Goal: Task Accomplishment & Management: Use online tool/utility

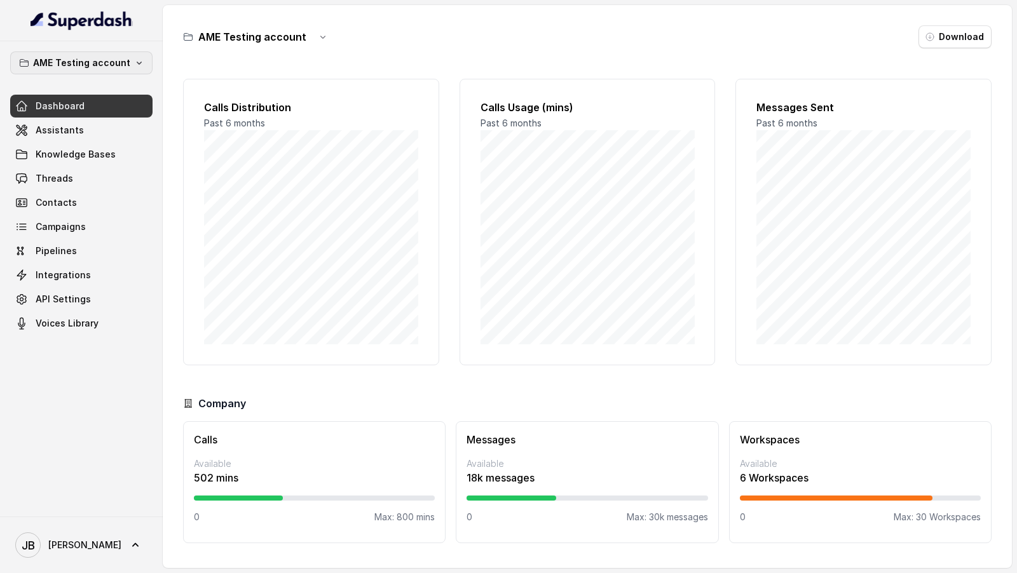
click at [116, 64] on p "AME Testing account" at bounding box center [81, 62] width 97 height 15
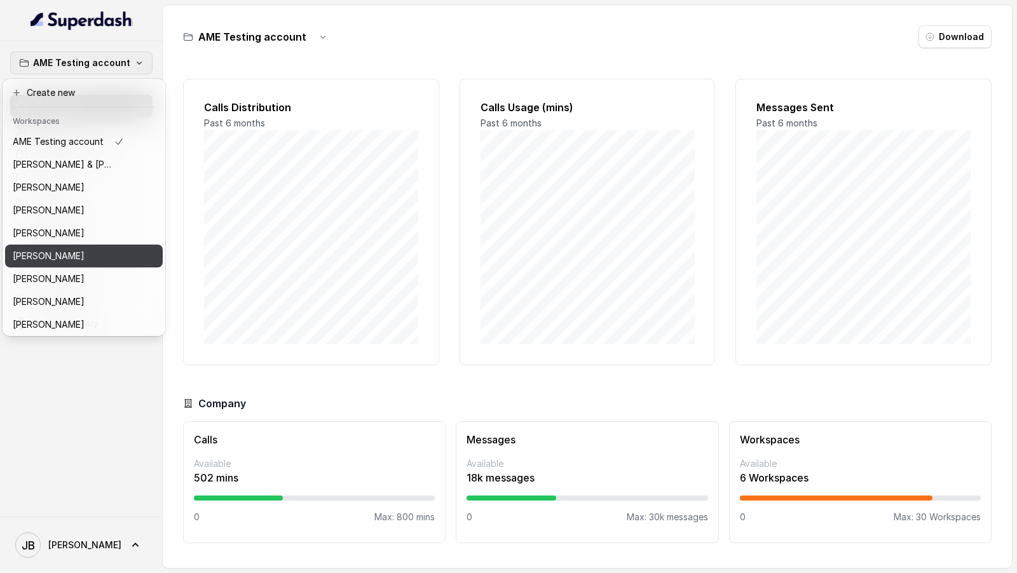
click at [82, 250] on div "[PERSON_NAME]" at bounding box center [68, 255] width 111 height 15
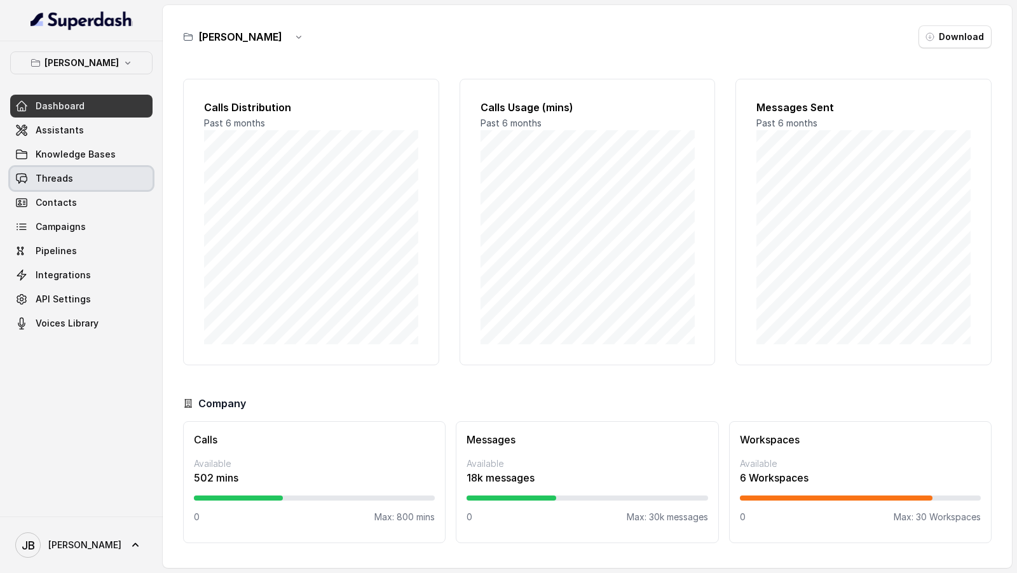
click at [107, 176] on link "Threads" at bounding box center [81, 178] width 142 height 23
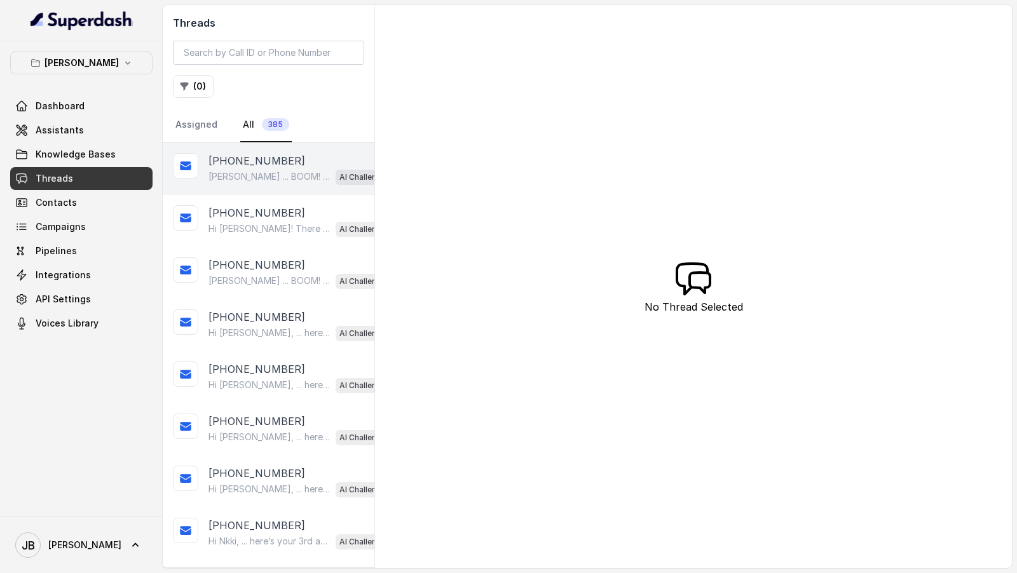
click at [263, 170] on p "[PERSON_NAME] ... BOOM! Only one day to go. Reminder it's [DATE], Registration …" at bounding box center [269, 176] width 122 height 13
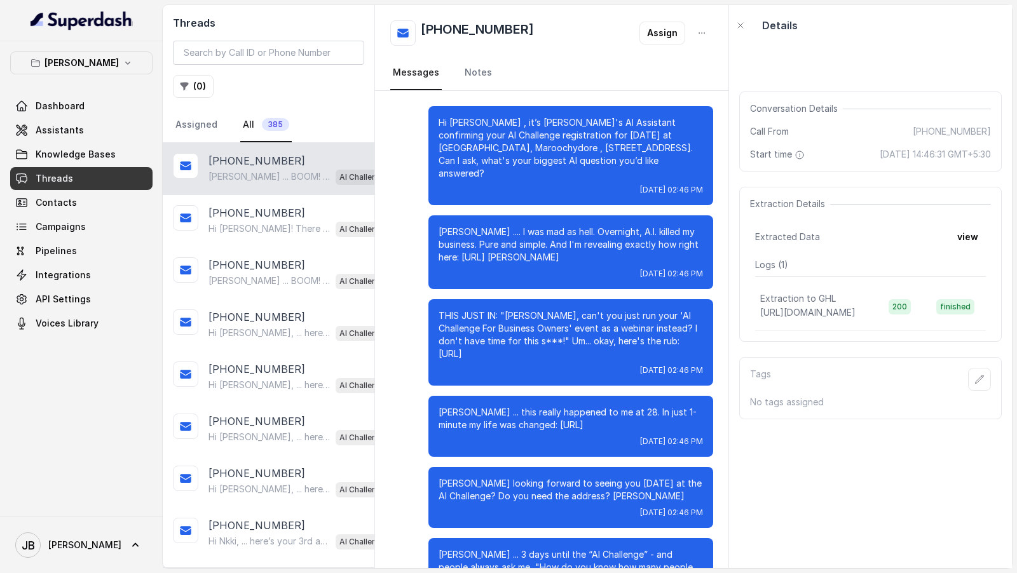
scroll to position [238, 0]
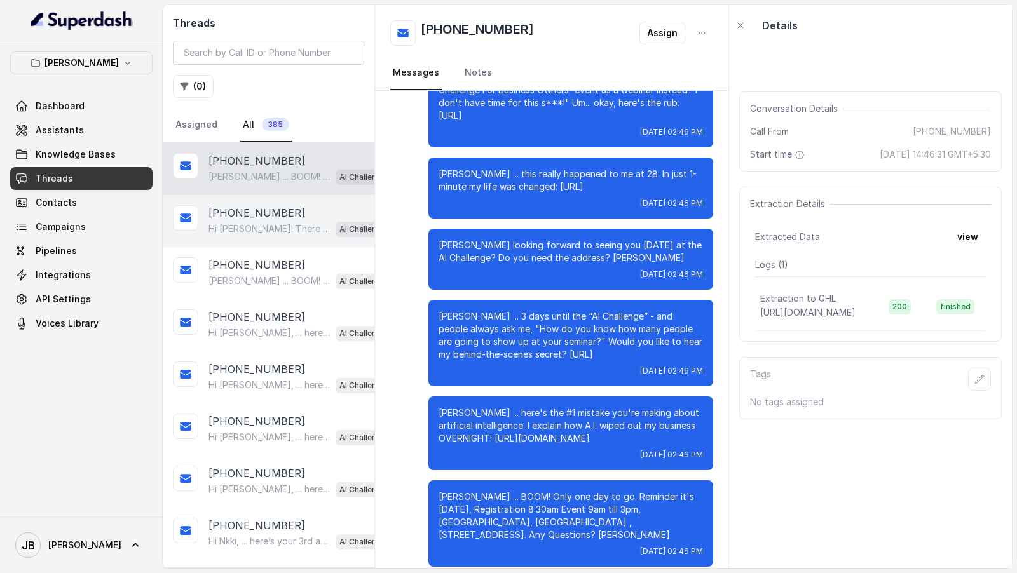
click at [252, 199] on div "[PHONE_NUMBER] Hi [PERSON_NAME]! There will be charging stations available at t…" at bounding box center [269, 221] width 212 height 52
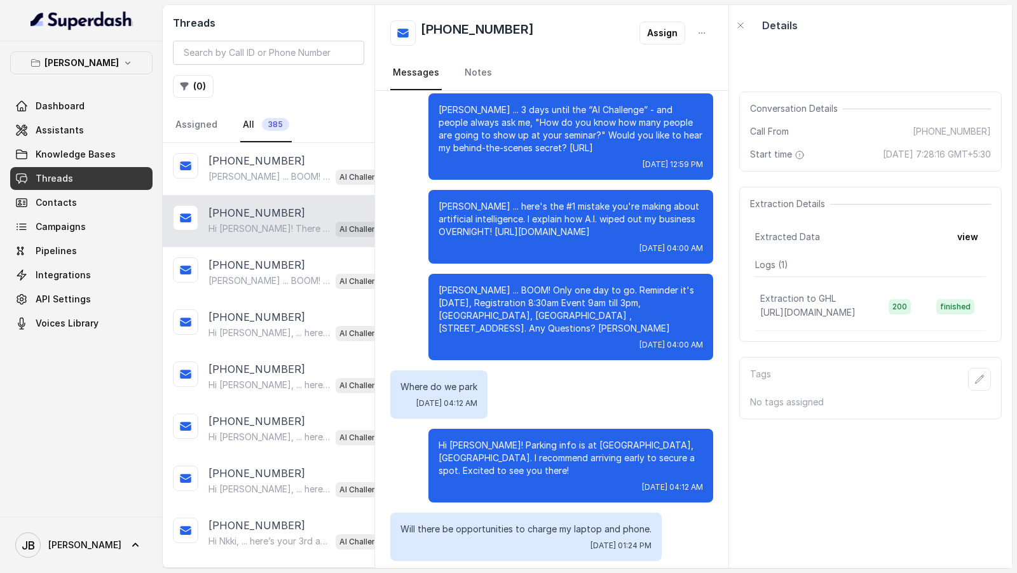
scroll to position [523, 0]
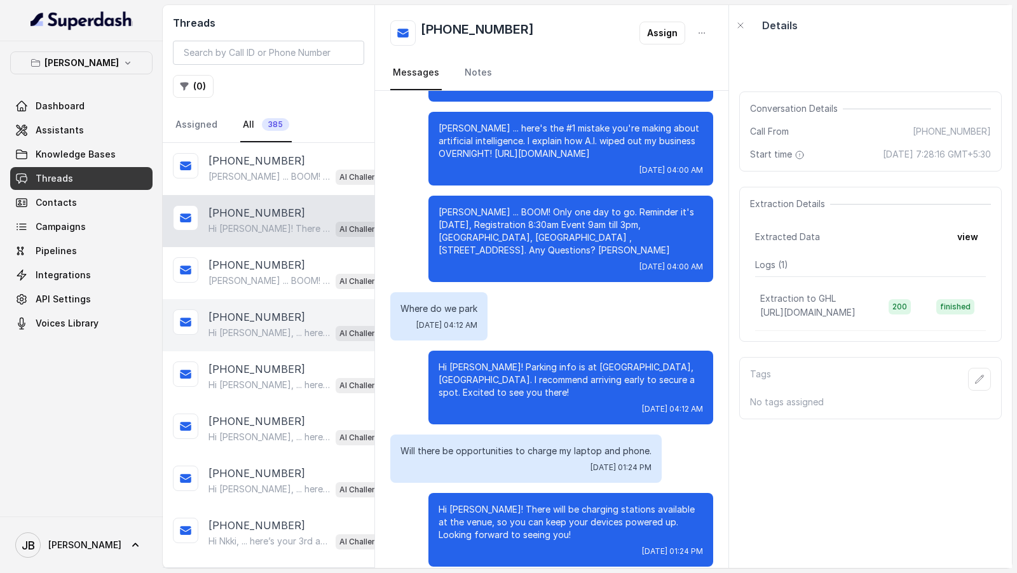
click at [318, 318] on p "Hi [PERSON_NAME], ... here’s your 3rd and final pre-event training for you. Is …" at bounding box center [269, 333] width 122 height 13
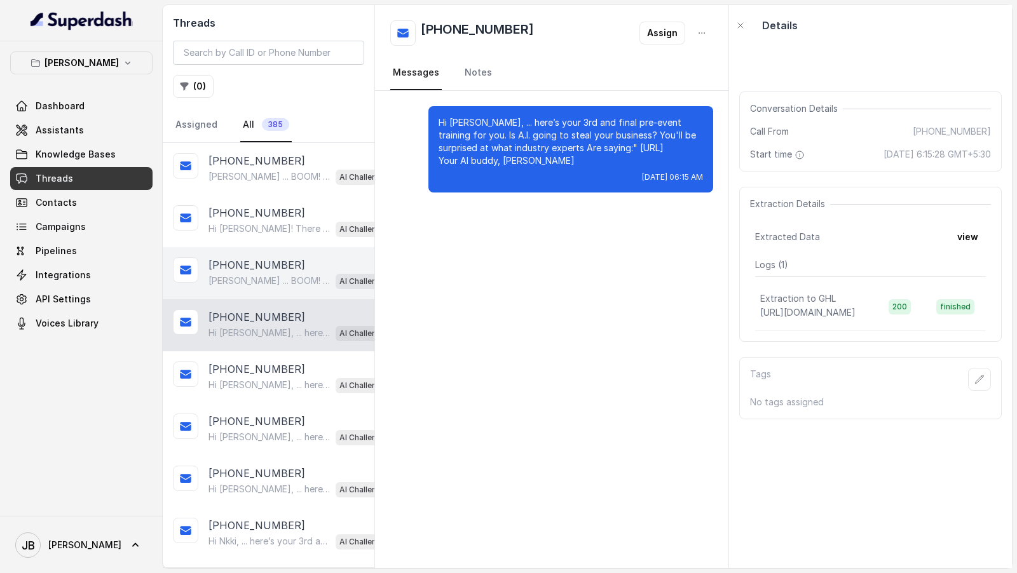
click at [308, 275] on p "[PERSON_NAME] ... BOOM! Only one day to go. Reminder it's [DATE], Registration …" at bounding box center [269, 281] width 122 height 13
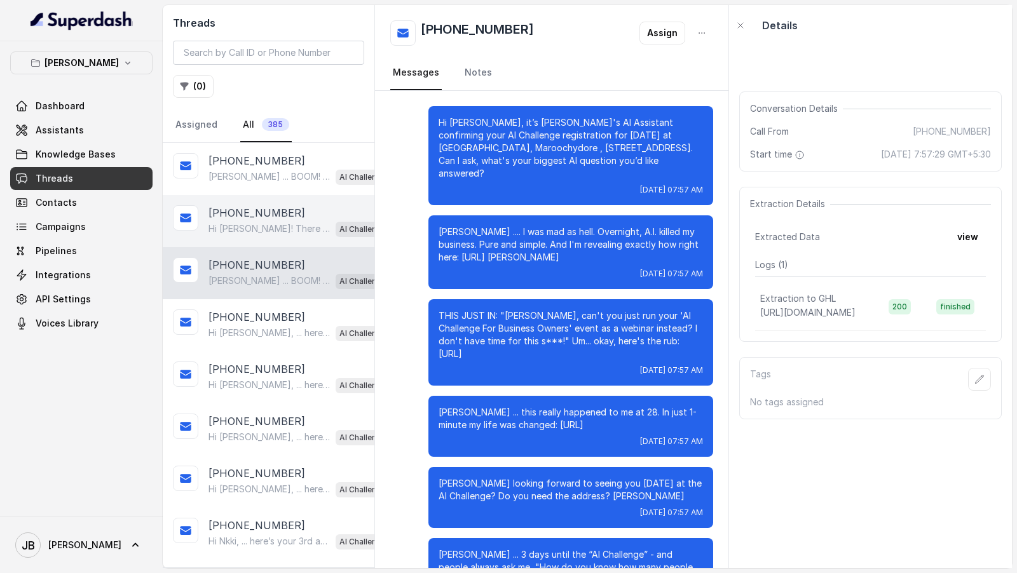
scroll to position [238, 0]
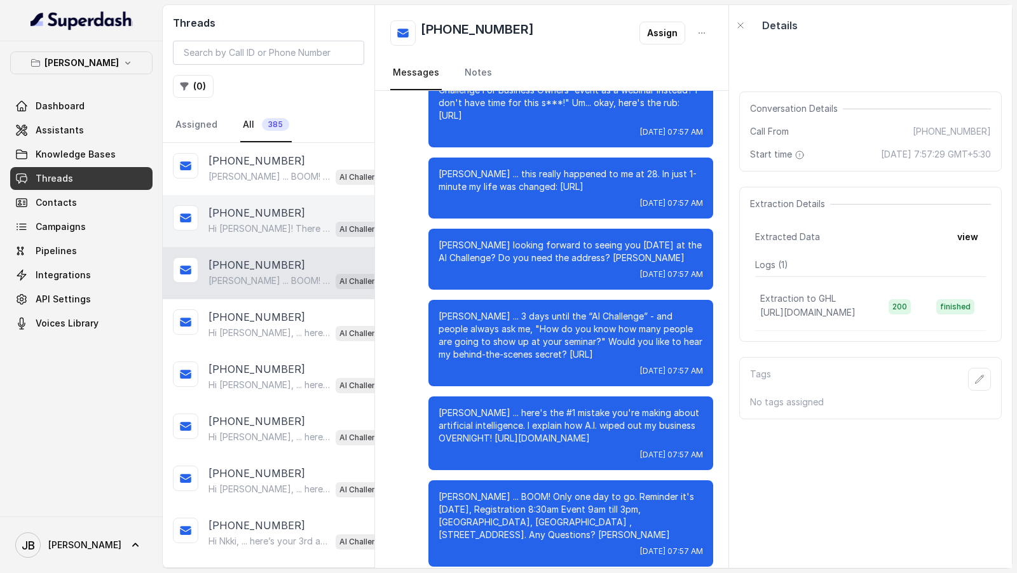
click at [292, 215] on div "[PHONE_NUMBER]" at bounding box center [301, 212] width 186 height 15
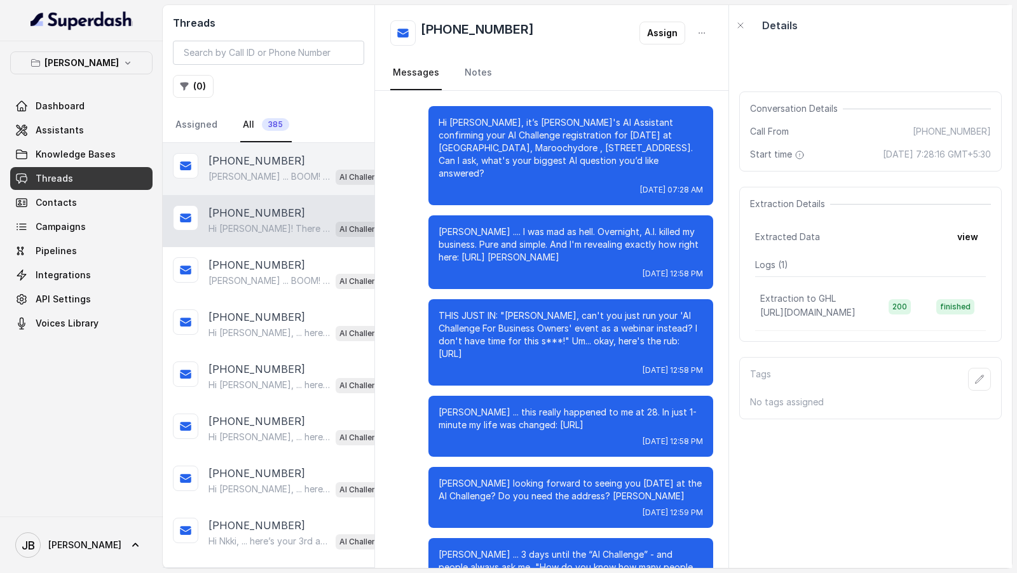
scroll to position [523, 0]
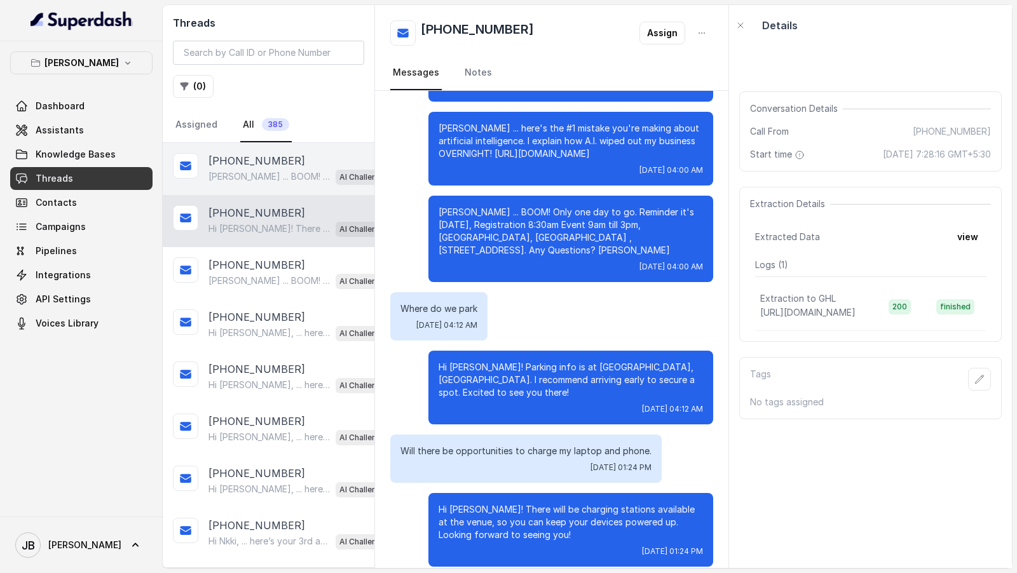
click at [285, 172] on p "[PERSON_NAME] ... BOOM! Only one day to go. Reminder it's [DATE], Registration …" at bounding box center [269, 176] width 122 height 13
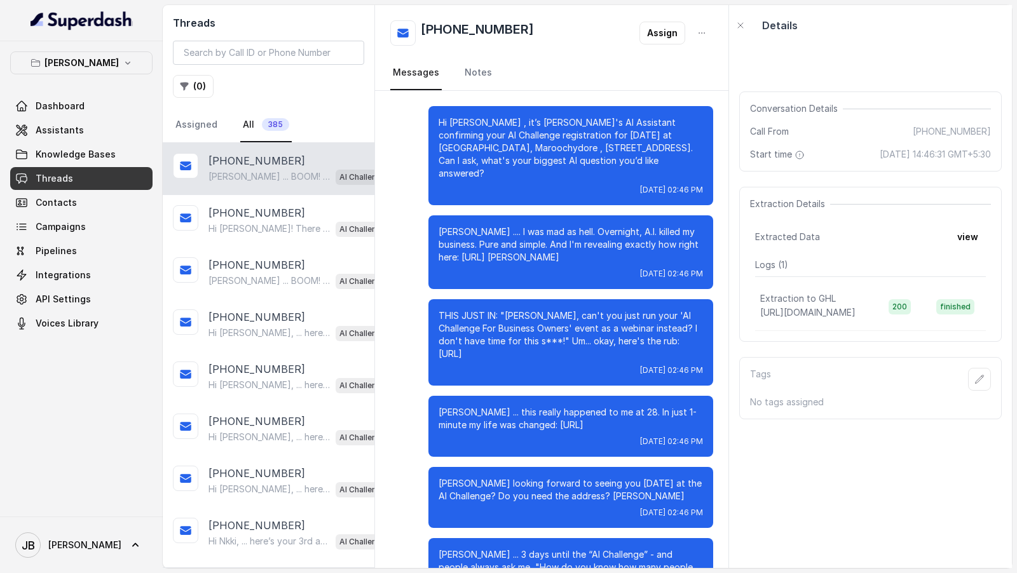
scroll to position [238, 0]
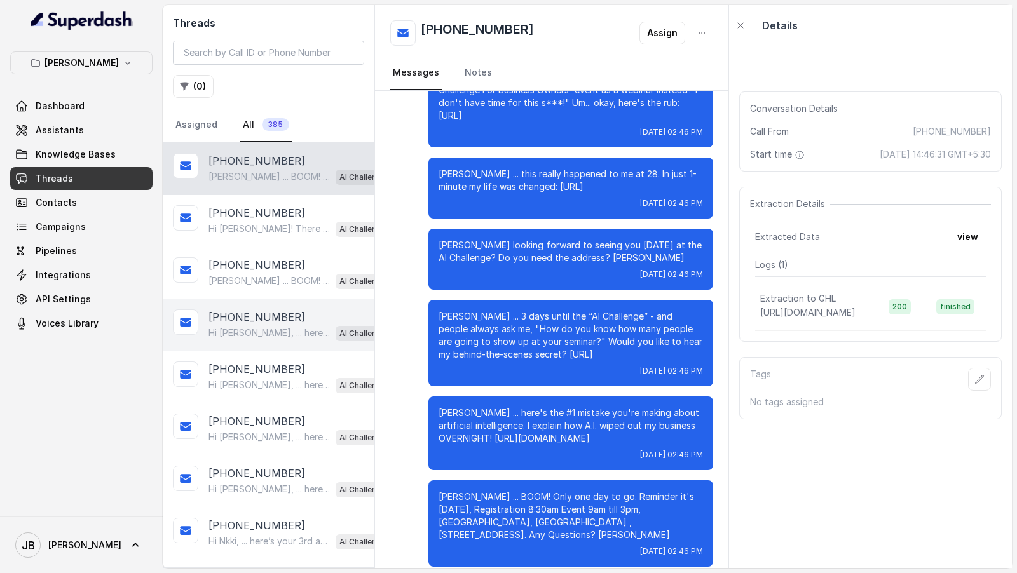
click at [303, 299] on div "[PHONE_NUMBER] Hi [PERSON_NAME], ... here’s your 3rd and final pre-event traini…" at bounding box center [269, 325] width 212 height 52
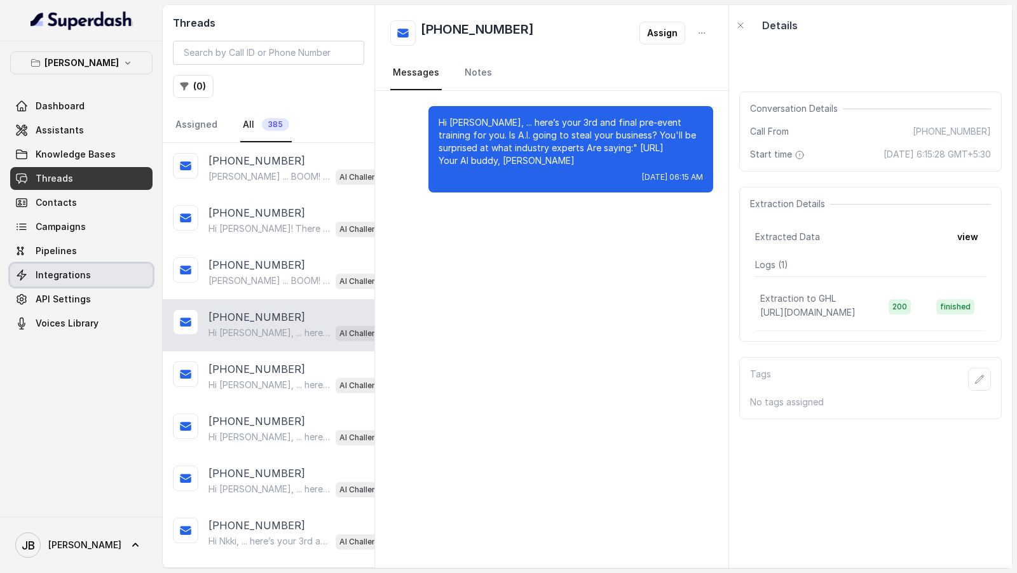
click at [83, 273] on span "Integrations" at bounding box center [63, 275] width 55 height 13
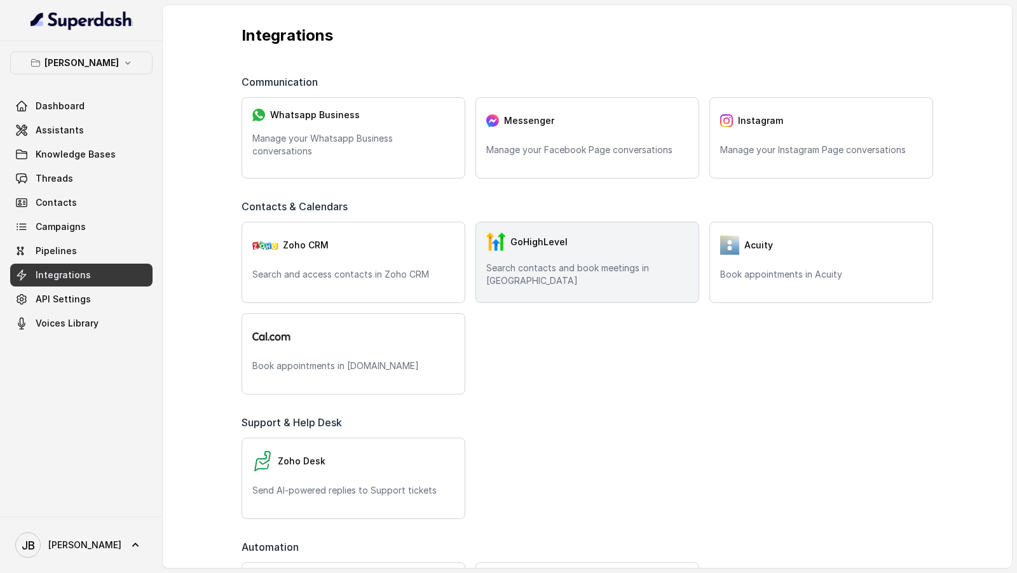
scroll to position [131, 0]
click at [566, 297] on div "GoHighLevel Search contacts and book meetings in [GEOGRAPHIC_DATA]" at bounding box center [587, 262] width 224 height 81
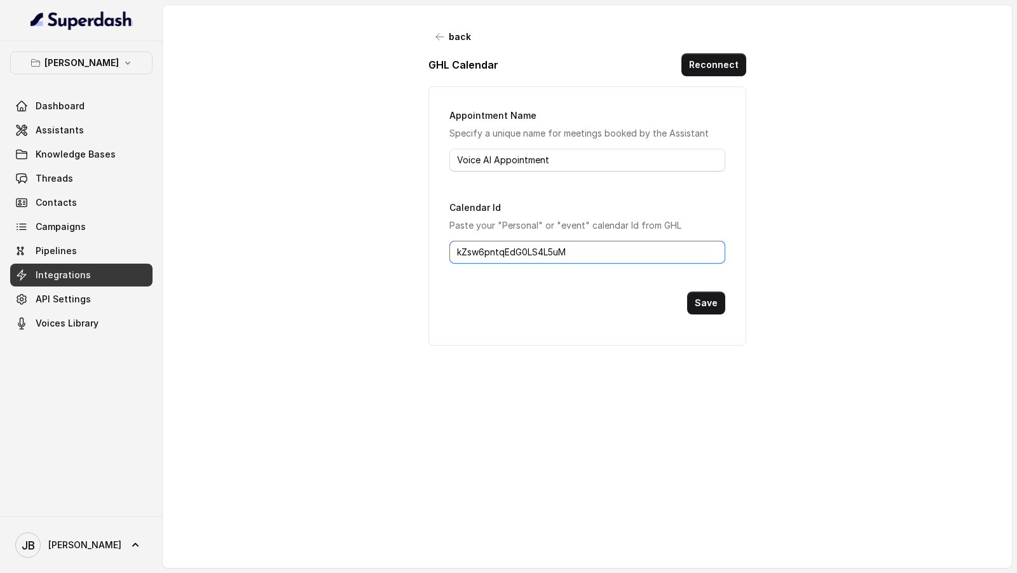
click at [523, 253] on input "kZsw6pntqEdG0LS4L5uM" at bounding box center [587, 252] width 276 height 23
